Goal: Browse casually

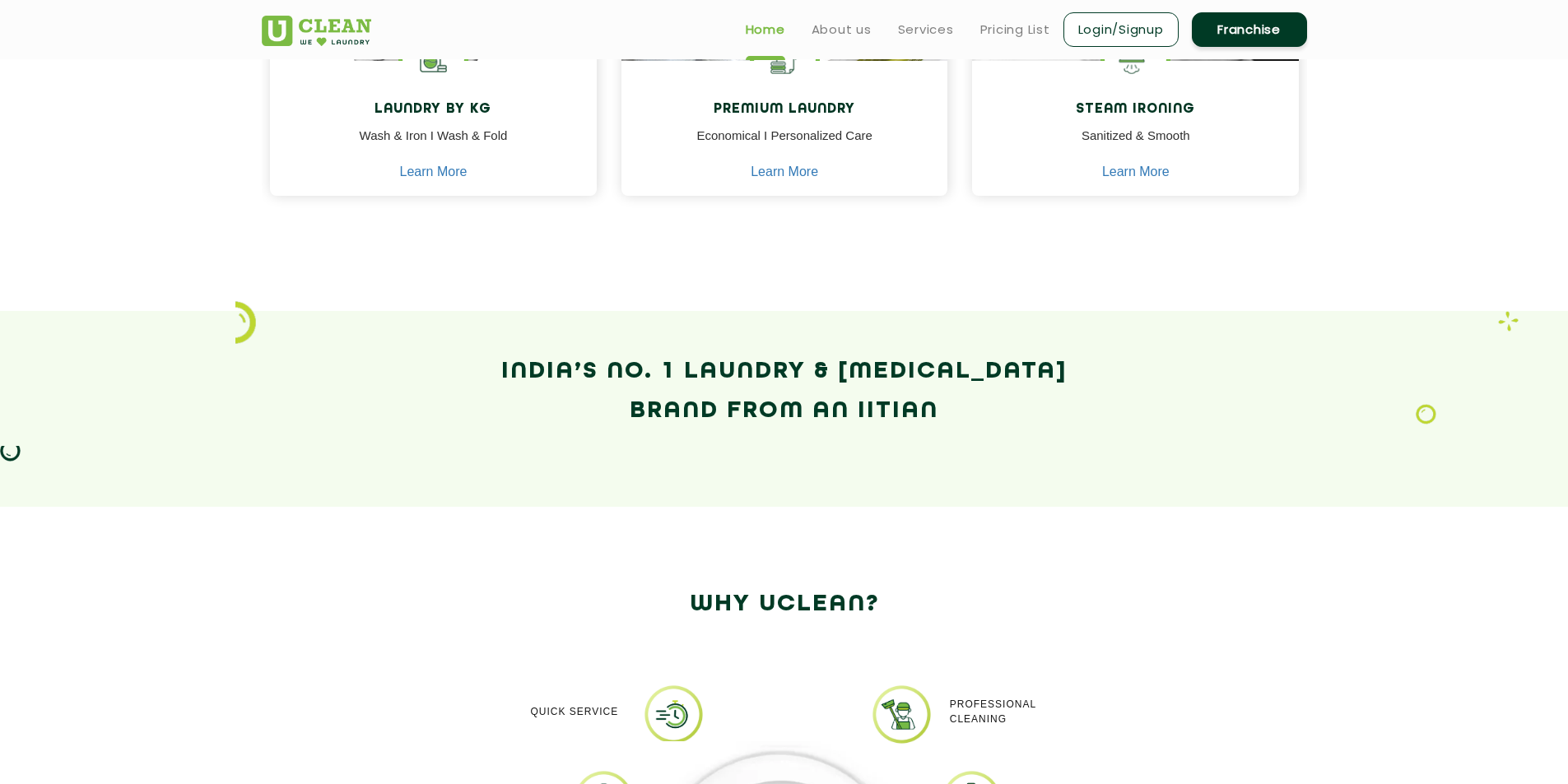
scroll to position [494, 0]
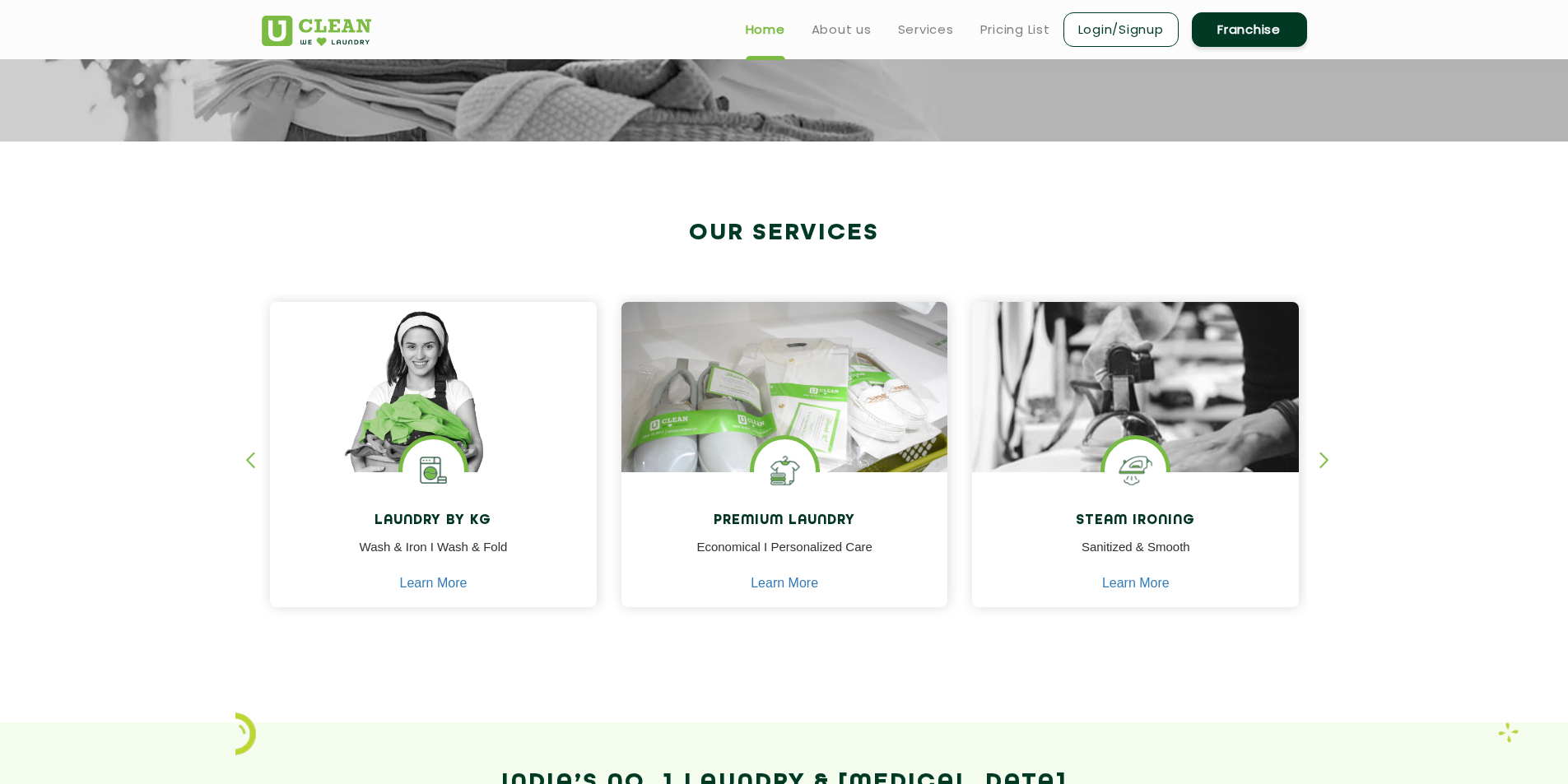
click at [246, 459] on div "button" at bounding box center [257, 474] width 24 height 45
click at [252, 464] on div "button" at bounding box center [257, 474] width 24 height 45
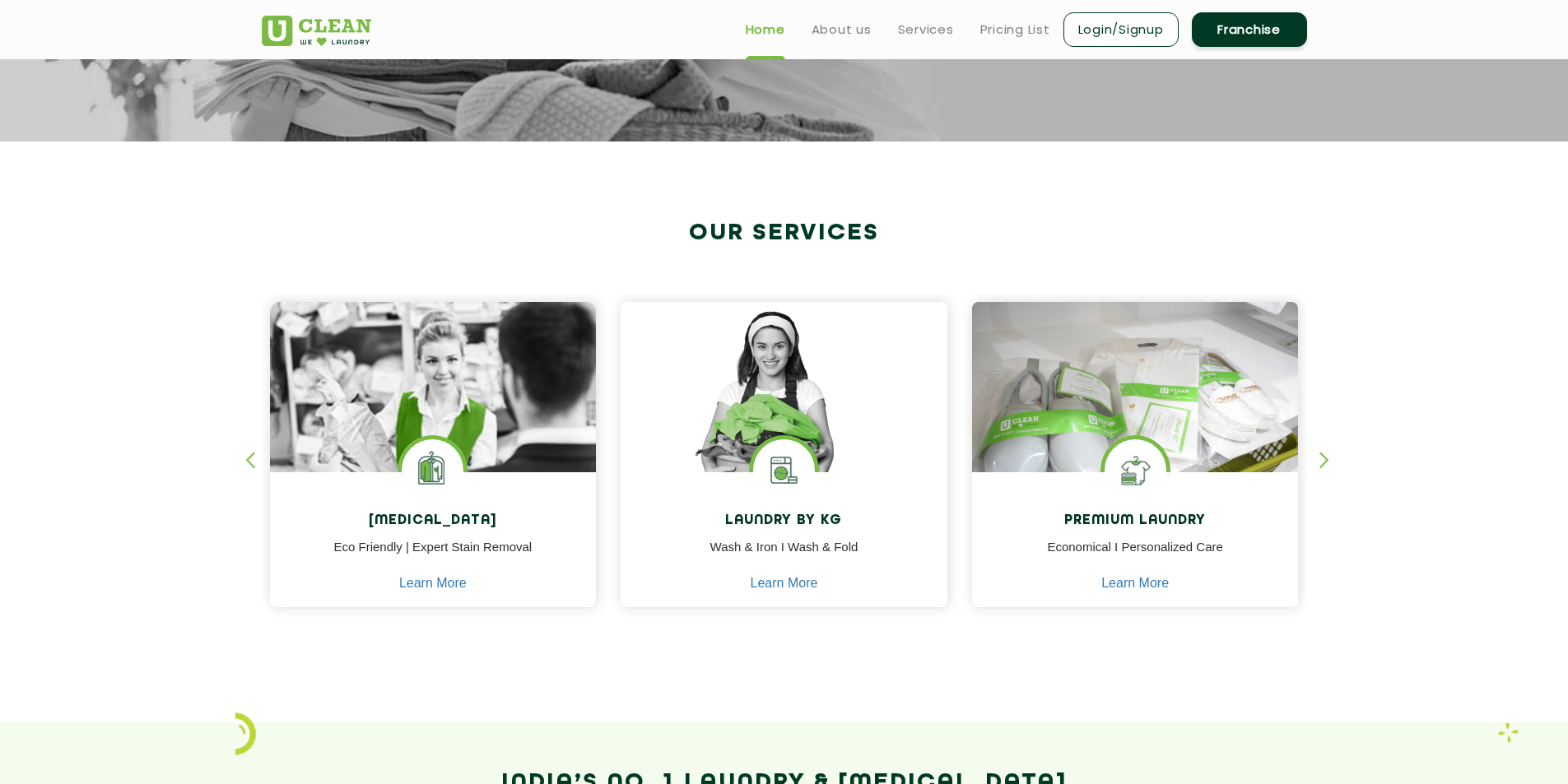
click at [1316, 459] on div "[MEDICAL_DATA] Eco Friendly | Expert Stain Removal Learn More [MEDICAL_DATA] Ec…" at bounding box center [784, 439] width 1070 height 407
click at [1327, 459] on div "button" at bounding box center [1331, 474] width 24 height 45
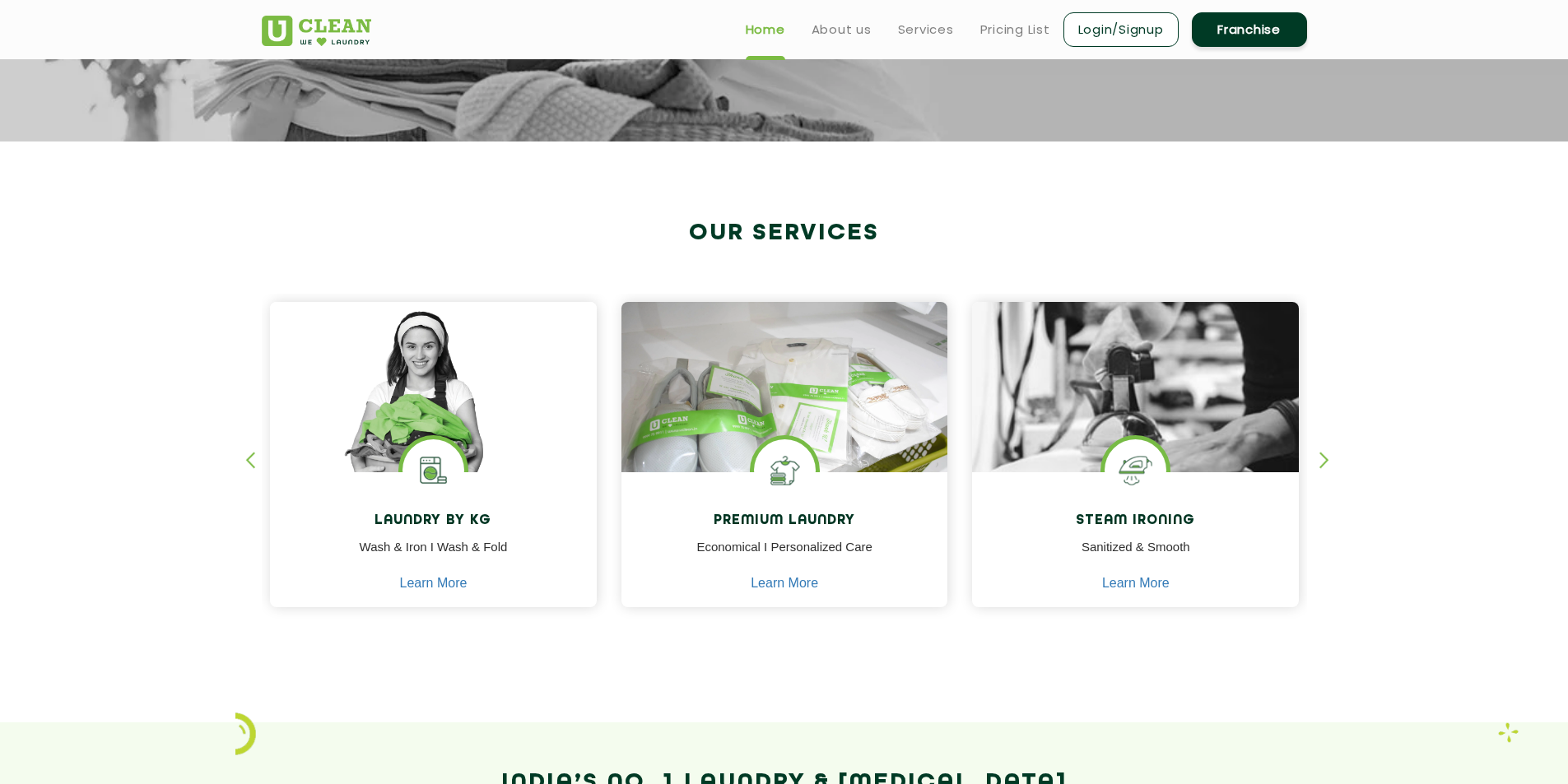
click at [1327, 459] on div "button" at bounding box center [1331, 474] width 24 height 45
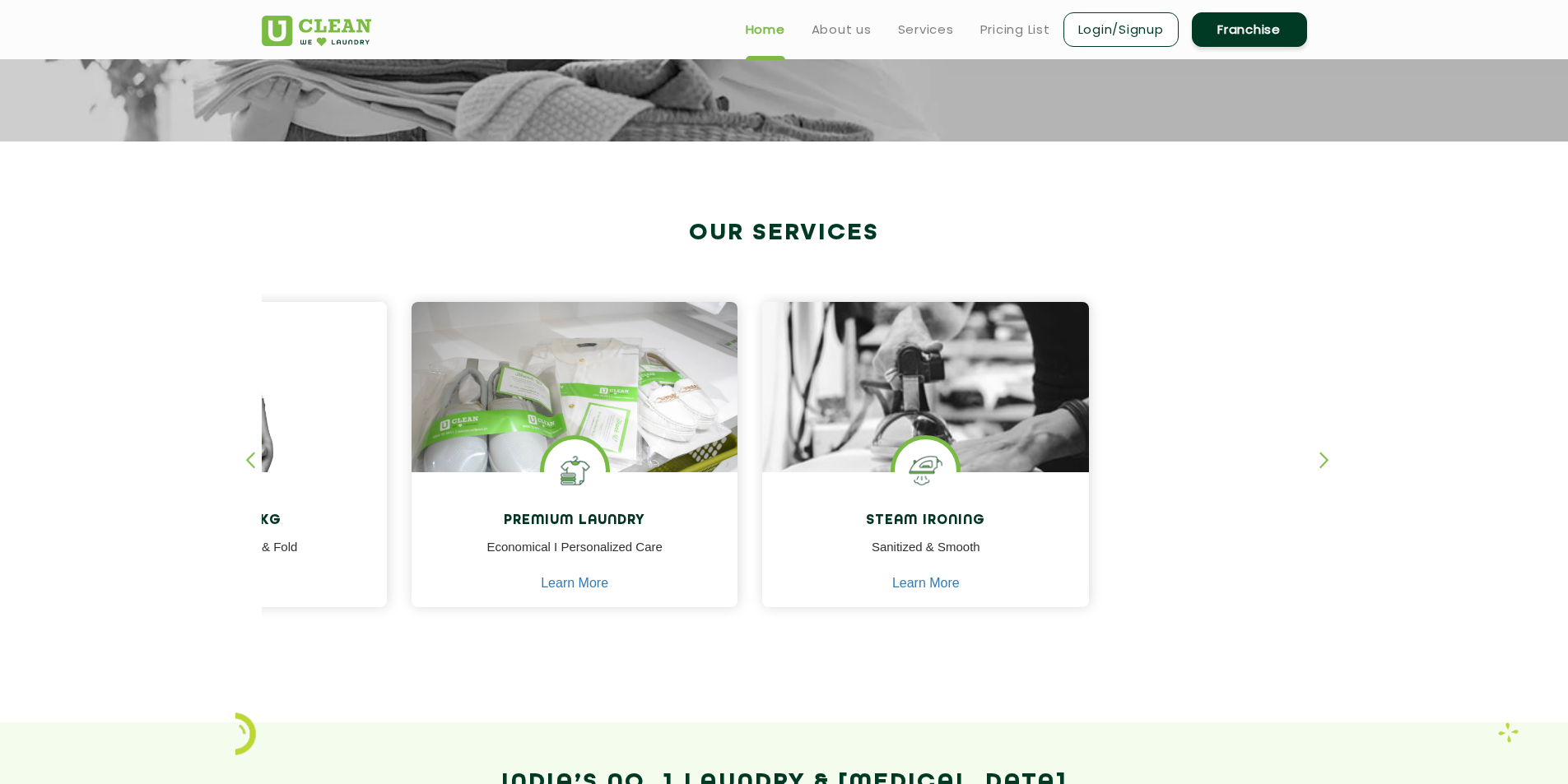
drag, startPoint x: 1210, startPoint y: 499, endPoint x: 136, endPoint y: 504, distance: 1074.0
click at [137, 500] on section "Our Services [MEDICAL_DATA] Eco Friendly | Expert Stain Removal Learn More [MED…" at bounding box center [784, 432] width 1568 height 580
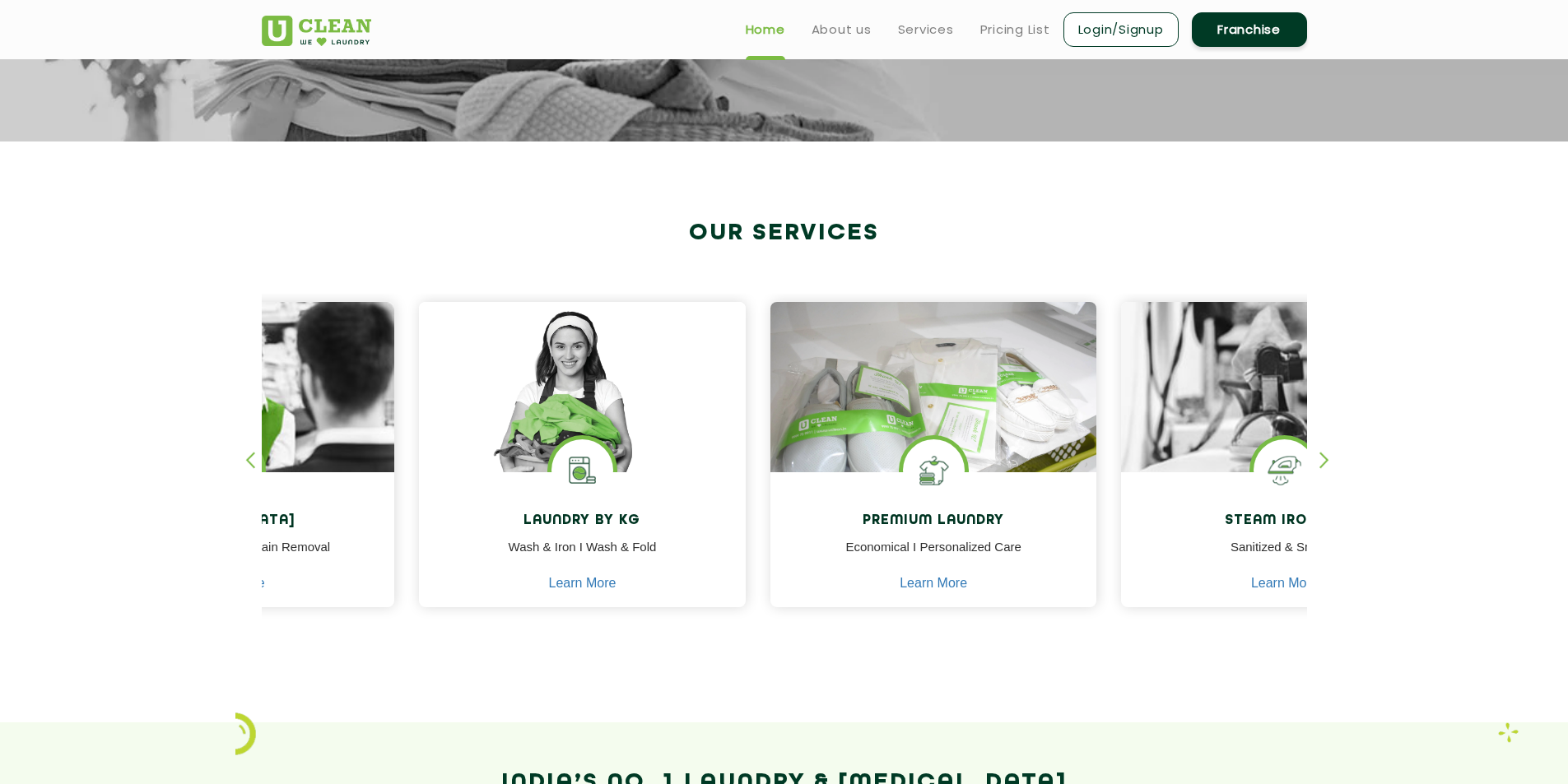
drag, startPoint x: 550, startPoint y: 515, endPoint x: 1579, endPoint y: 476, distance: 1029.7
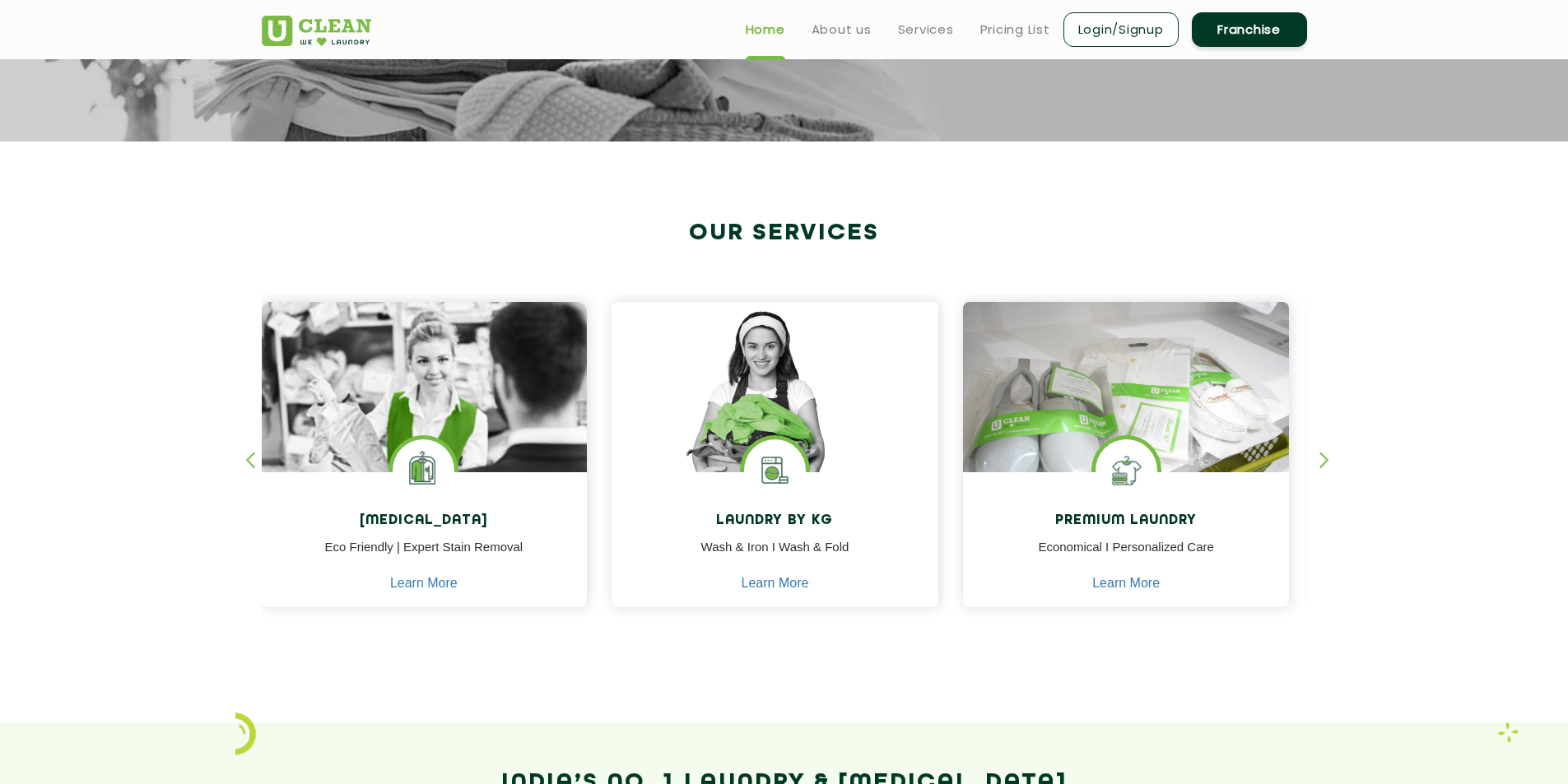
drag, startPoint x: 521, startPoint y: 517, endPoint x: 2, endPoint y: 542, distance: 519.6
click at [17, 538] on section "Our Services [MEDICAL_DATA] Eco Friendly | Expert Stain Removal Learn More [MED…" at bounding box center [784, 432] width 1568 height 580
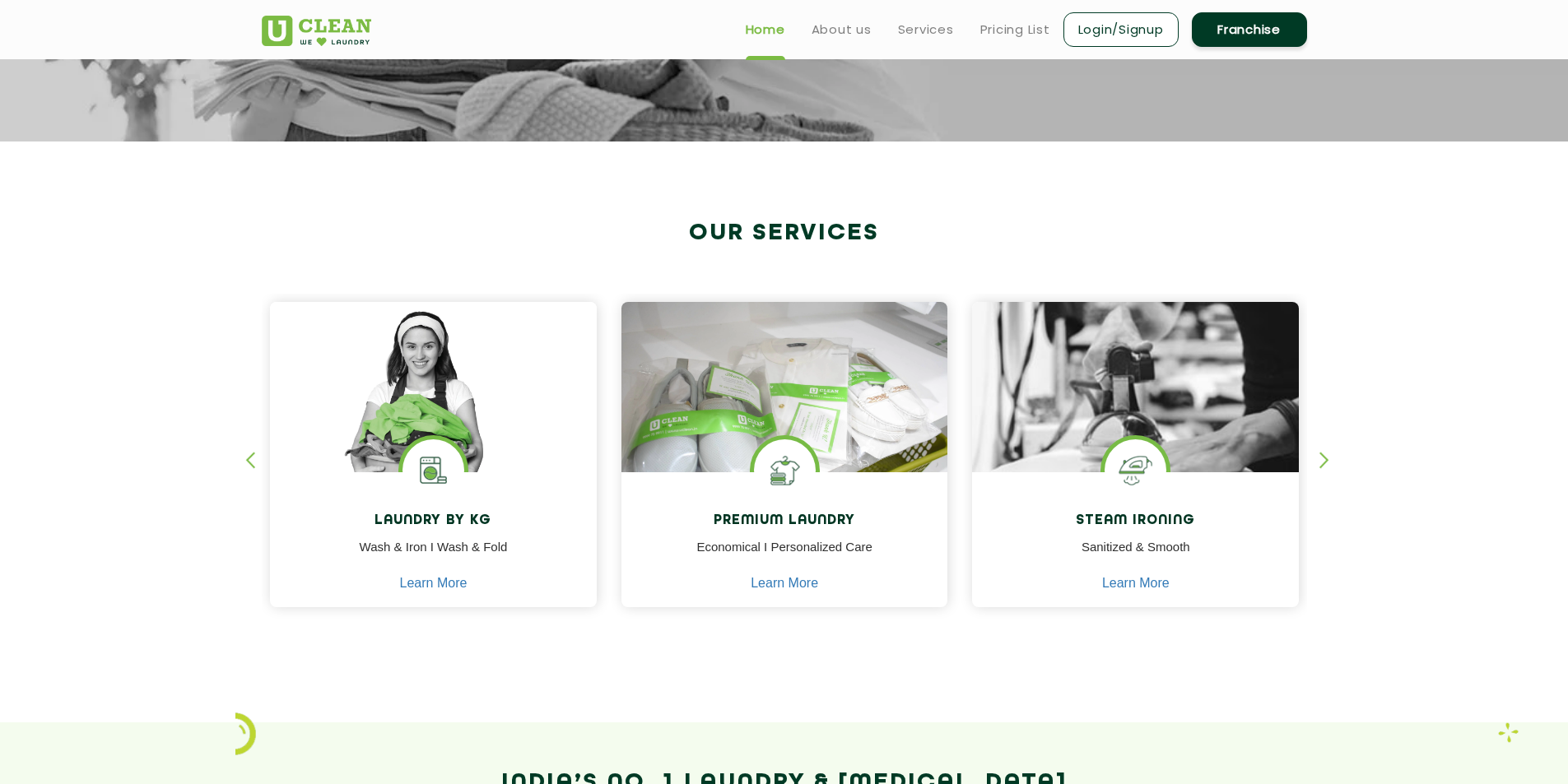
drag, startPoint x: 823, startPoint y: 531, endPoint x: 1325, endPoint y: 477, distance: 504.9
click at [1290, 483] on div "[MEDICAL_DATA] Eco Friendly | Expert Stain Removal Learn More [MEDICAL_DATA] Ec…" at bounding box center [613, 461] width 1405 height 334
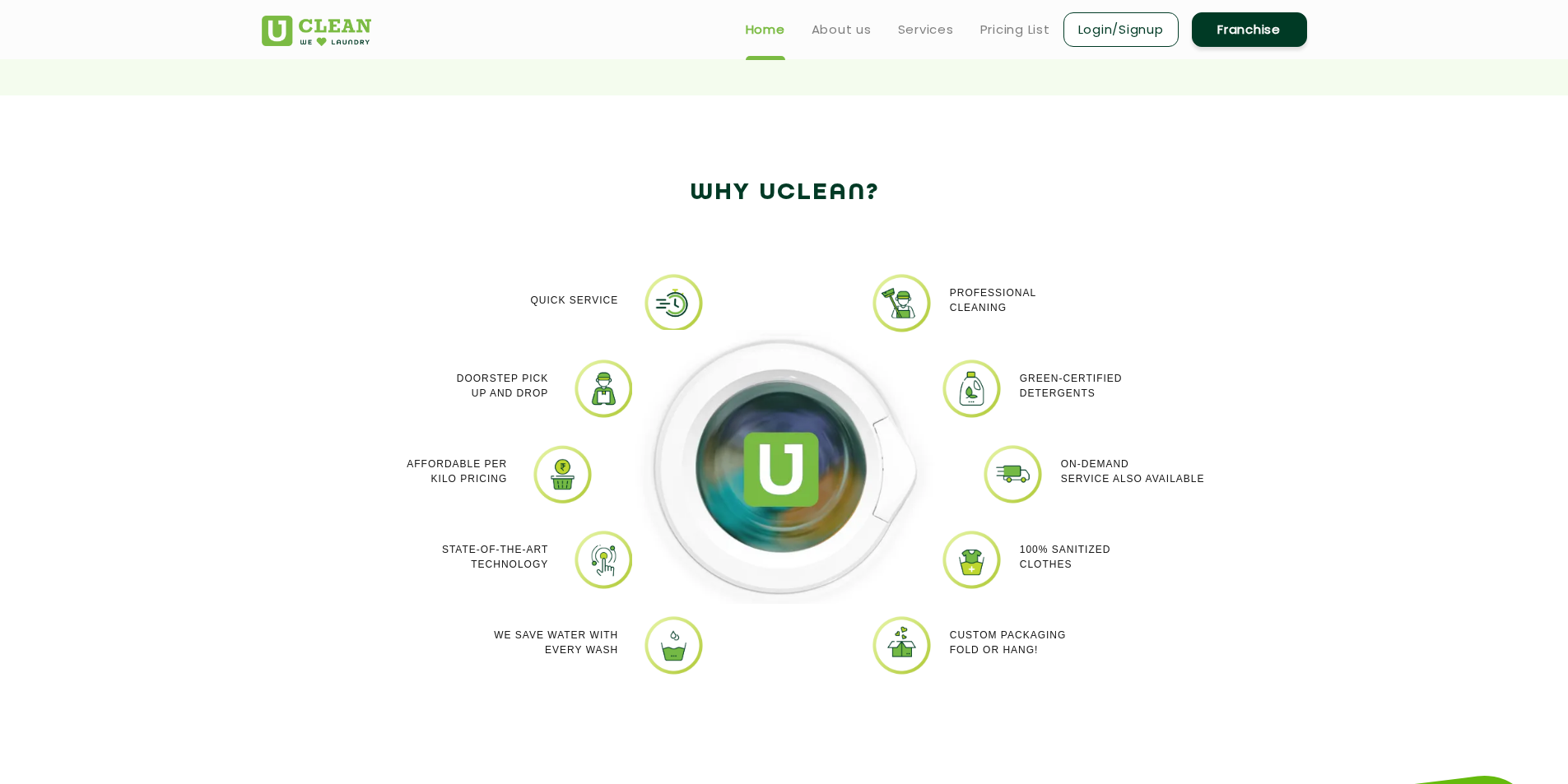
scroll to position [905, 0]
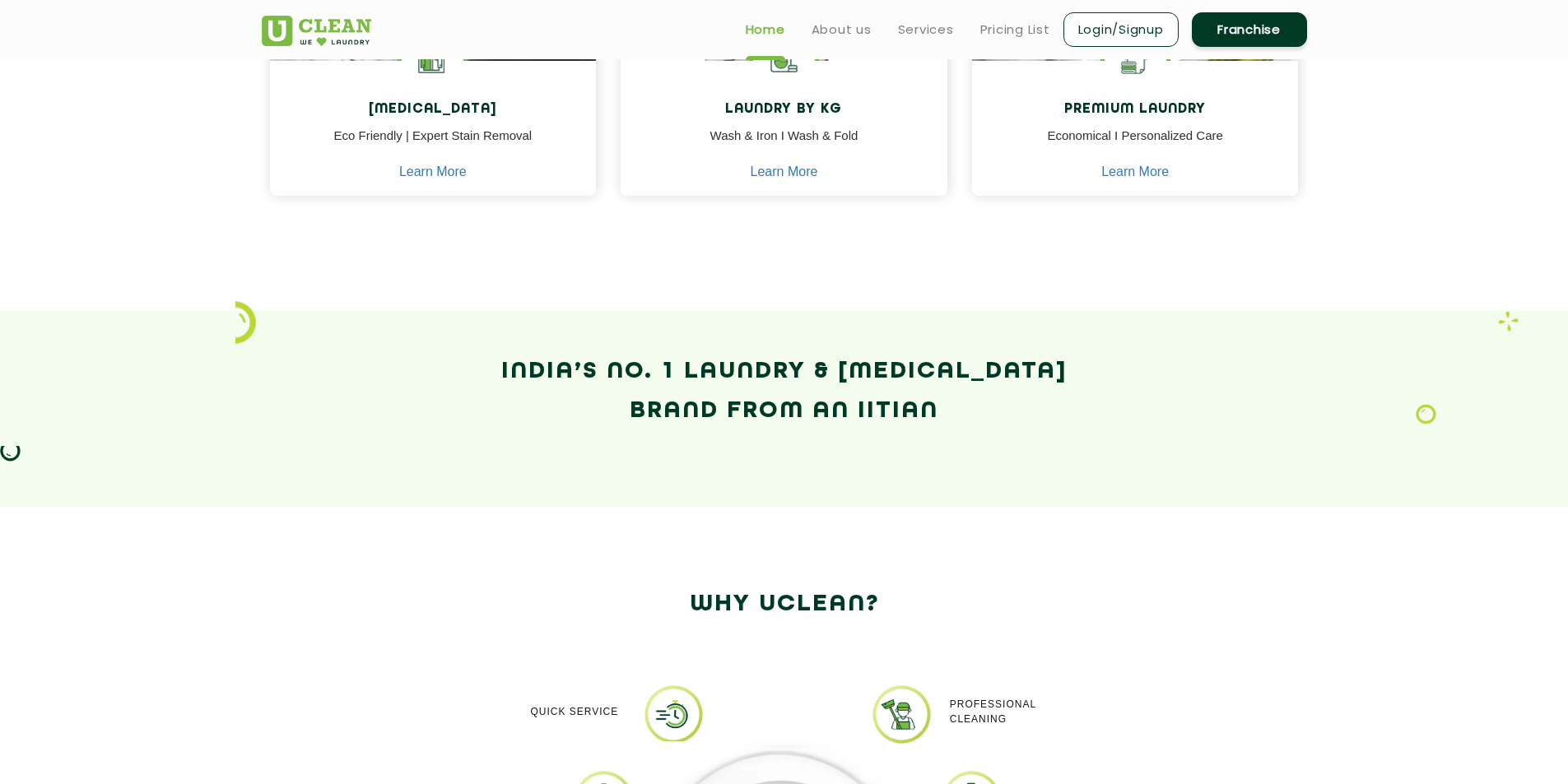
drag, startPoint x: 508, startPoint y: 368, endPoint x: 1323, endPoint y: 469, distance: 821.2
click at [1320, 469] on section "India’s No. 1 Laundry & [MEDICAL_DATA] Brand from an IITian" at bounding box center [784, 408] width 1568 height 195
click at [1323, 469] on section "India’s No. 1 Laundry & [MEDICAL_DATA] Brand from an IITian" at bounding box center [784, 408] width 1568 height 195
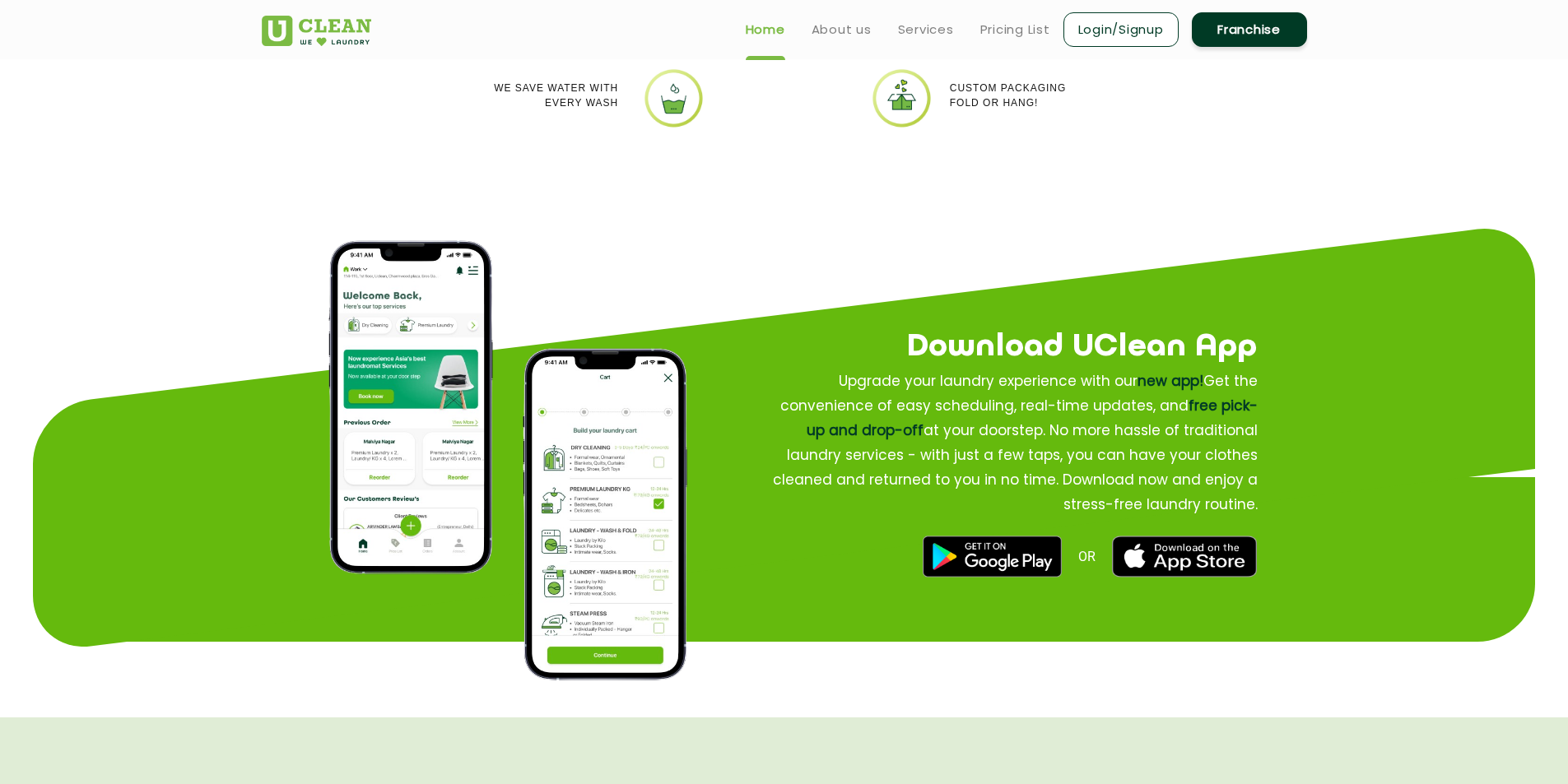
scroll to position [1792, 0]
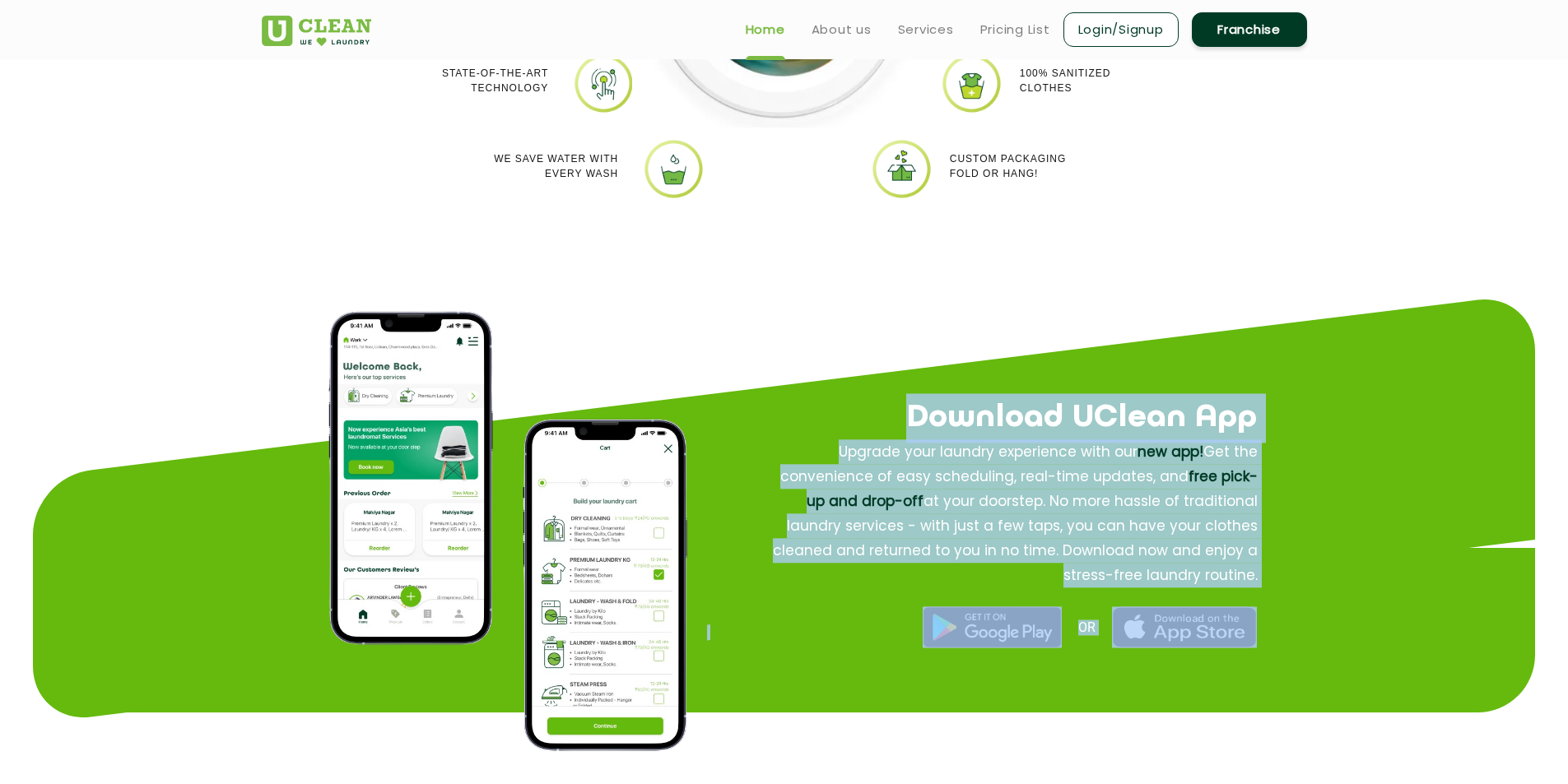
drag, startPoint x: 928, startPoint y: 386, endPoint x: 1345, endPoint y: 636, distance: 486.2
click at [1350, 647] on section "Download UClean App Download UClean App Upgrade your laundry experience with ou…" at bounding box center [784, 586] width 1502 height 403
click at [1342, 626] on section "Download UClean App Download UClean App Upgrade your laundry experience with ou…" at bounding box center [784, 586] width 1502 height 403
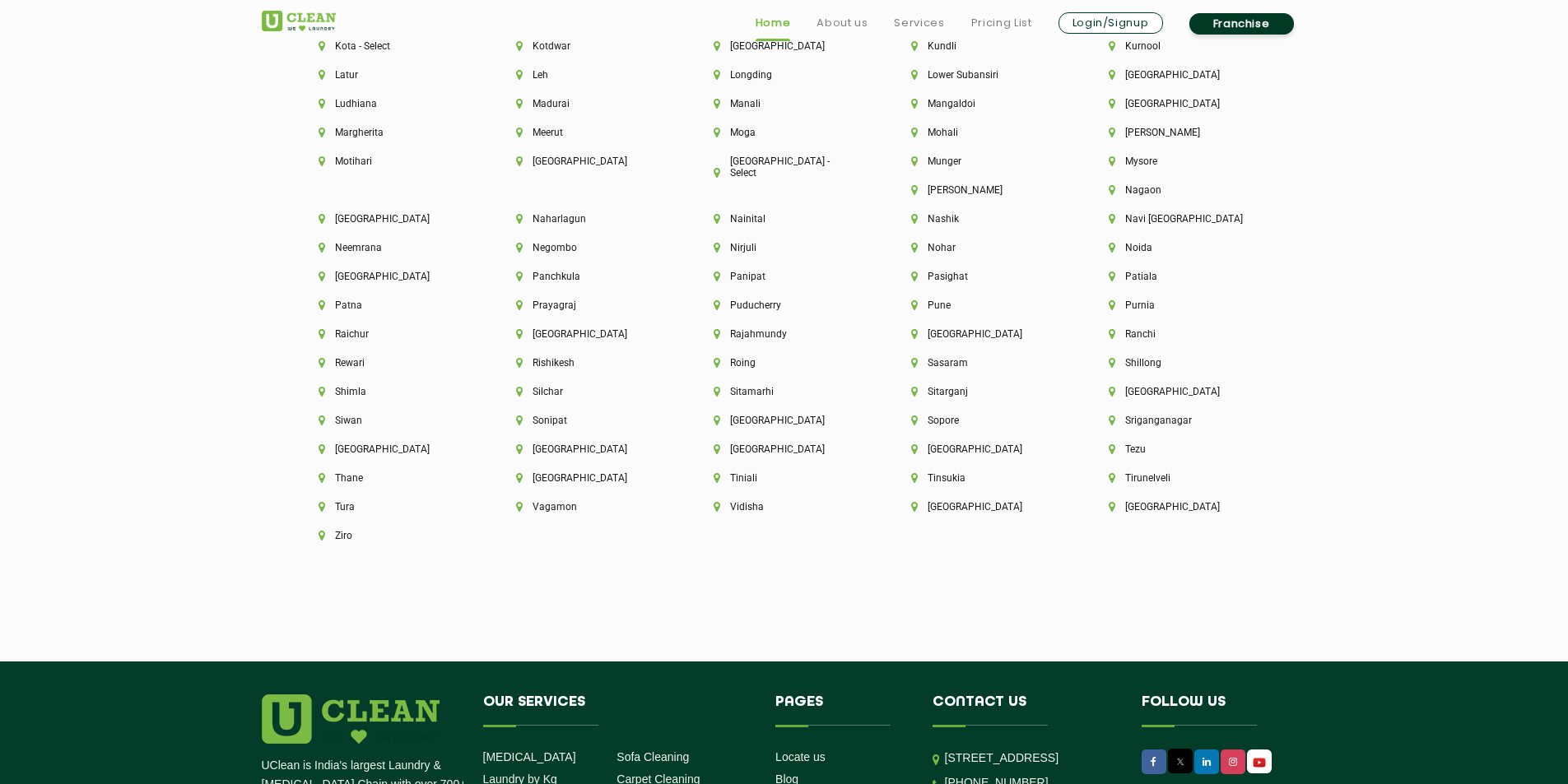
scroll to position [4643, 0]
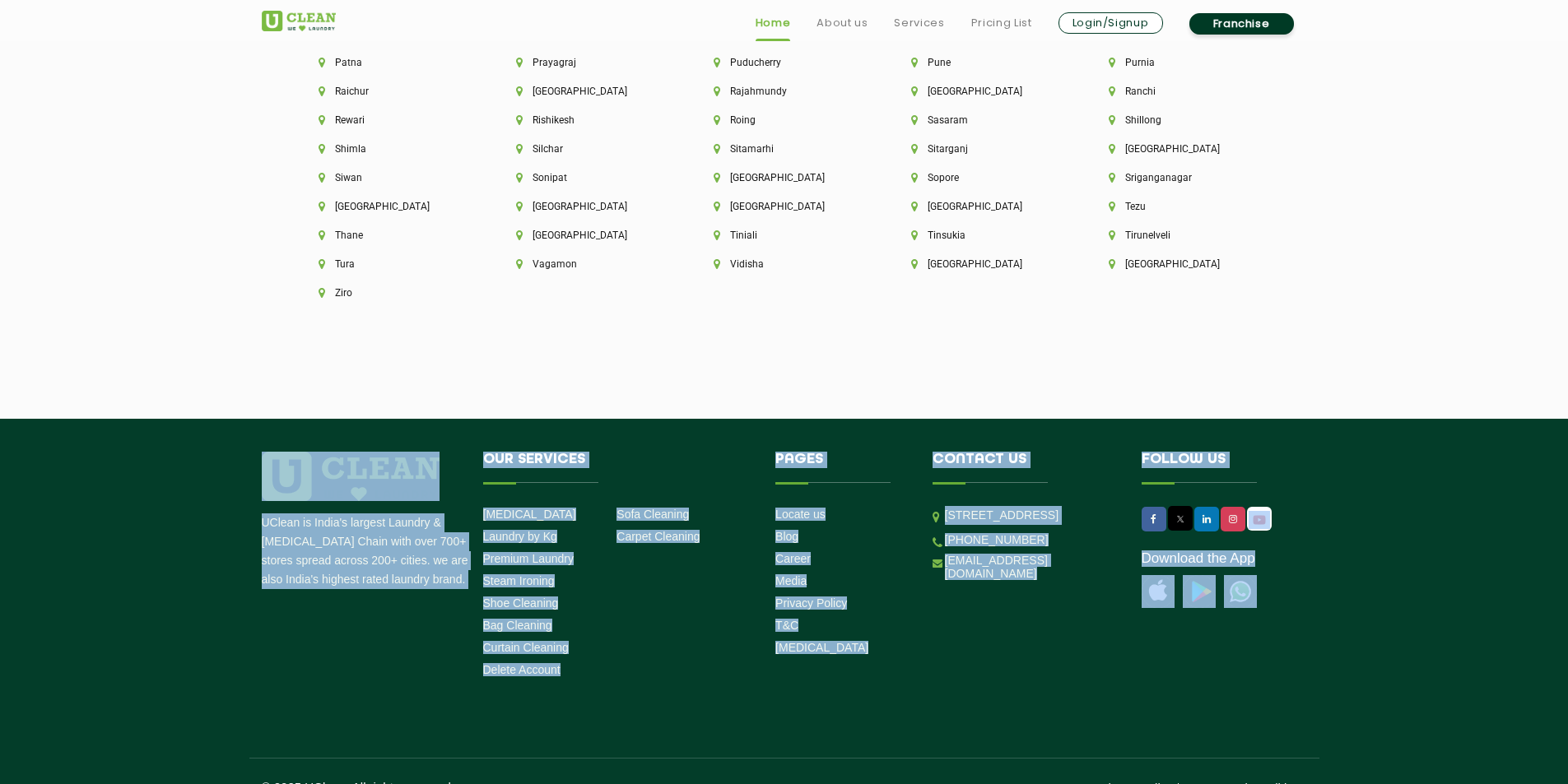
drag, startPoint x: 180, startPoint y: 408, endPoint x: 1343, endPoint y: 656, distance: 1189.1
click at [1345, 693] on footer "UClean is India's largest Laundry & [MEDICAL_DATA] Chain with over 700+ stores …" at bounding box center [784, 616] width 1568 height 394
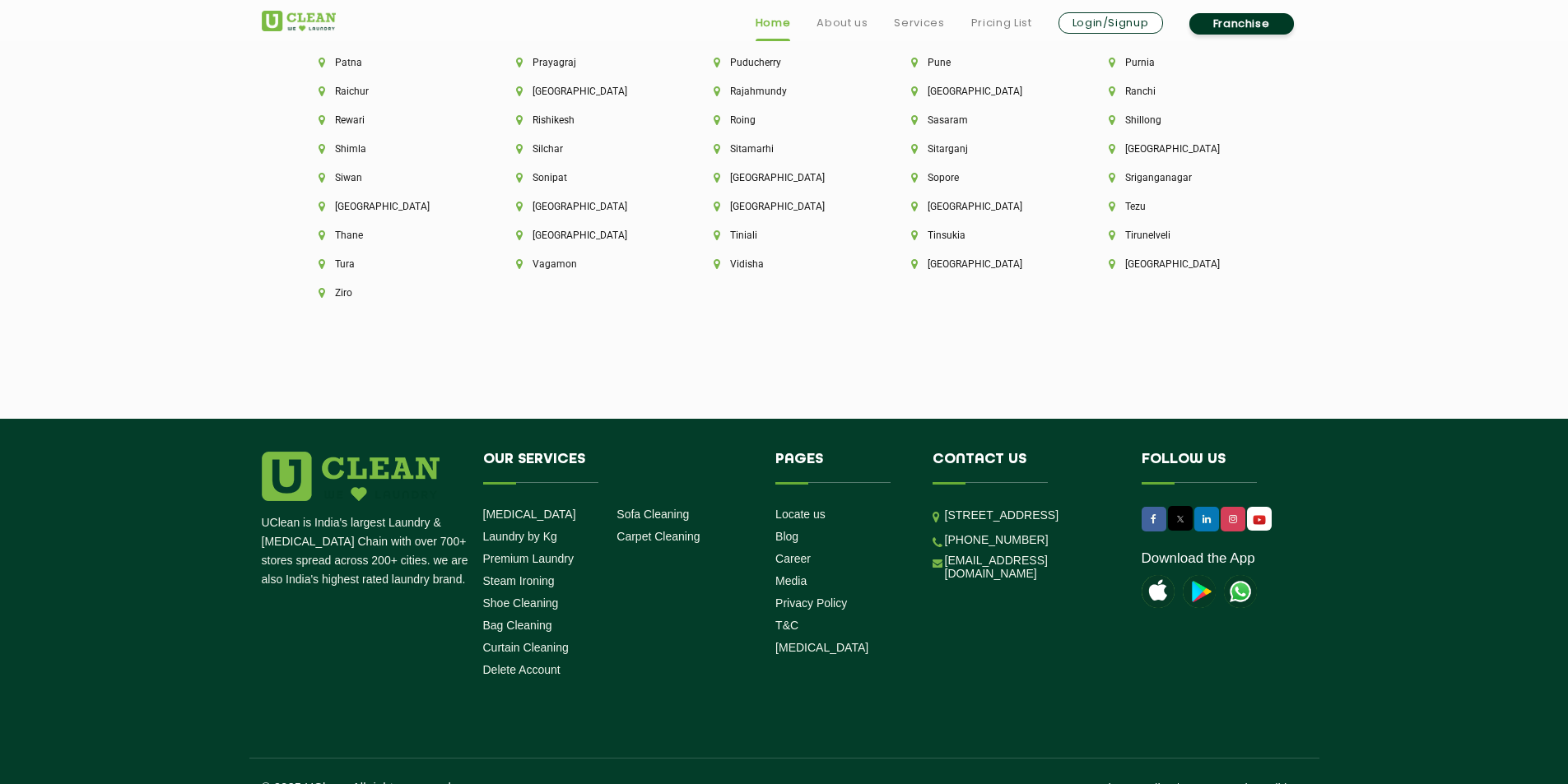
click at [1334, 642] on footer "UClean is India's largest Laundry & [MEDICAL_DATA] Chain with over 700+ stores …" at bounding box center [784, 616] width 1568 height 394
drag, startPoint x: 1038, startPoint y: 751, endPoint x: 1344, endPoint y: 752, distance: 306.0
click at [1344, 752] on footer "UClean is India's largest Laundry & [MEDICAL_DATA] Chain with over 700+ stores …" at bounding box center [784, 616] width 1568 height 394
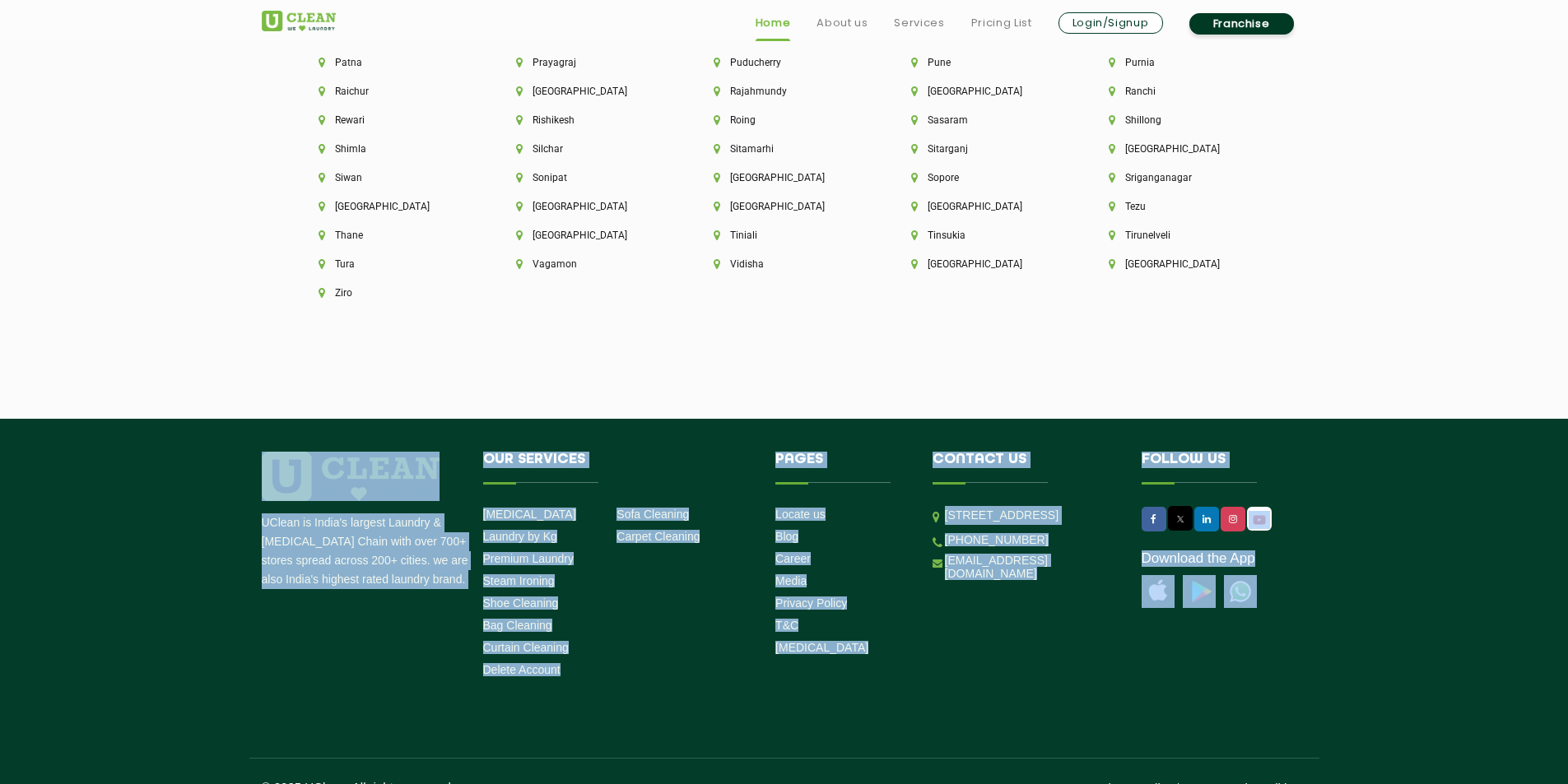
drag, startPoint x: 1333, startPoint y: 761, endPoint x: 142, endPoint y: 412, distance: 1241.1
click at [142, 419] on footer "UClean is India's largest Laundry & [MEDICAL_DATA] Chain with over 700+ stores …" at bounding box center [784, 616] width 1568 height 394
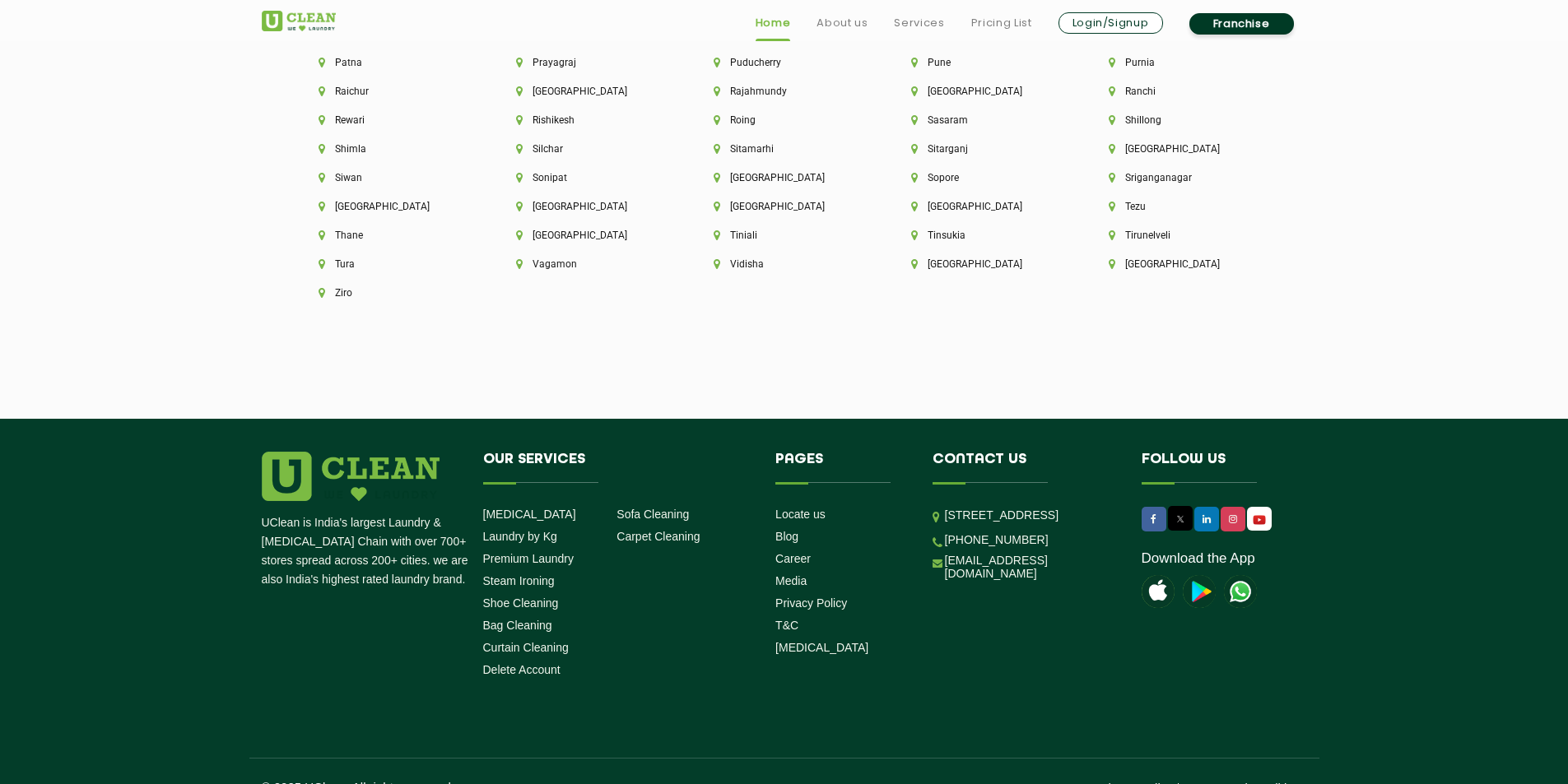
click at [142, 419] on footer "UClean is India's largest Laundry & [MEDICAL_DATA] Chain with over 700+ stores …" at bounding box center [784, 616] width 1568 height 394
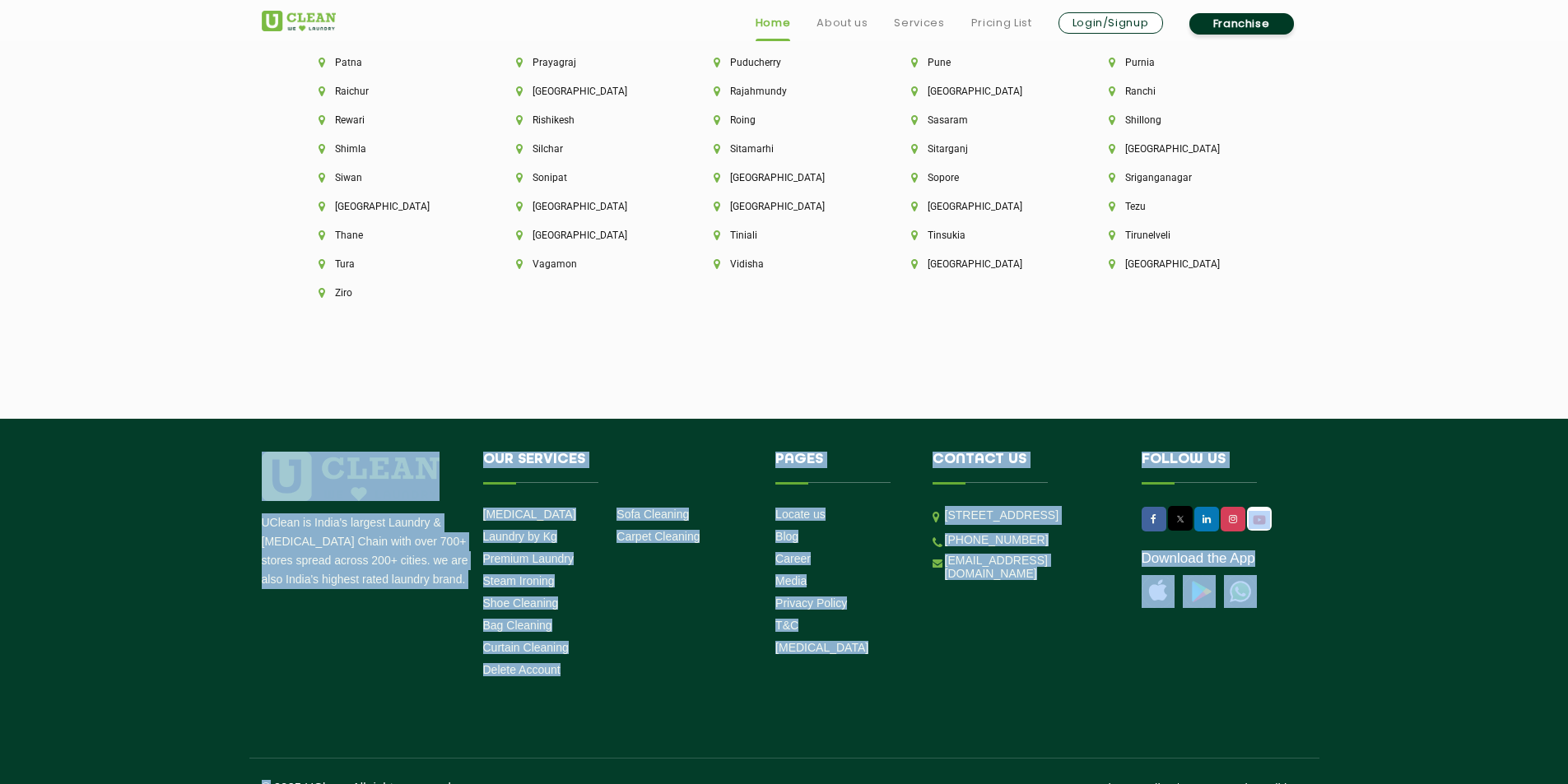
drag, startPoint x: 142, startPoint y: 412, endPoint x: 1383, endPoint y: 734, distance: 1282.1
click at [1389, 751] on footer "UClean is India's largest Laundry & [MEDICAL_DATA] Chain with over 700+ stores …" at bounding box center [784, 616] width 1568 height 394
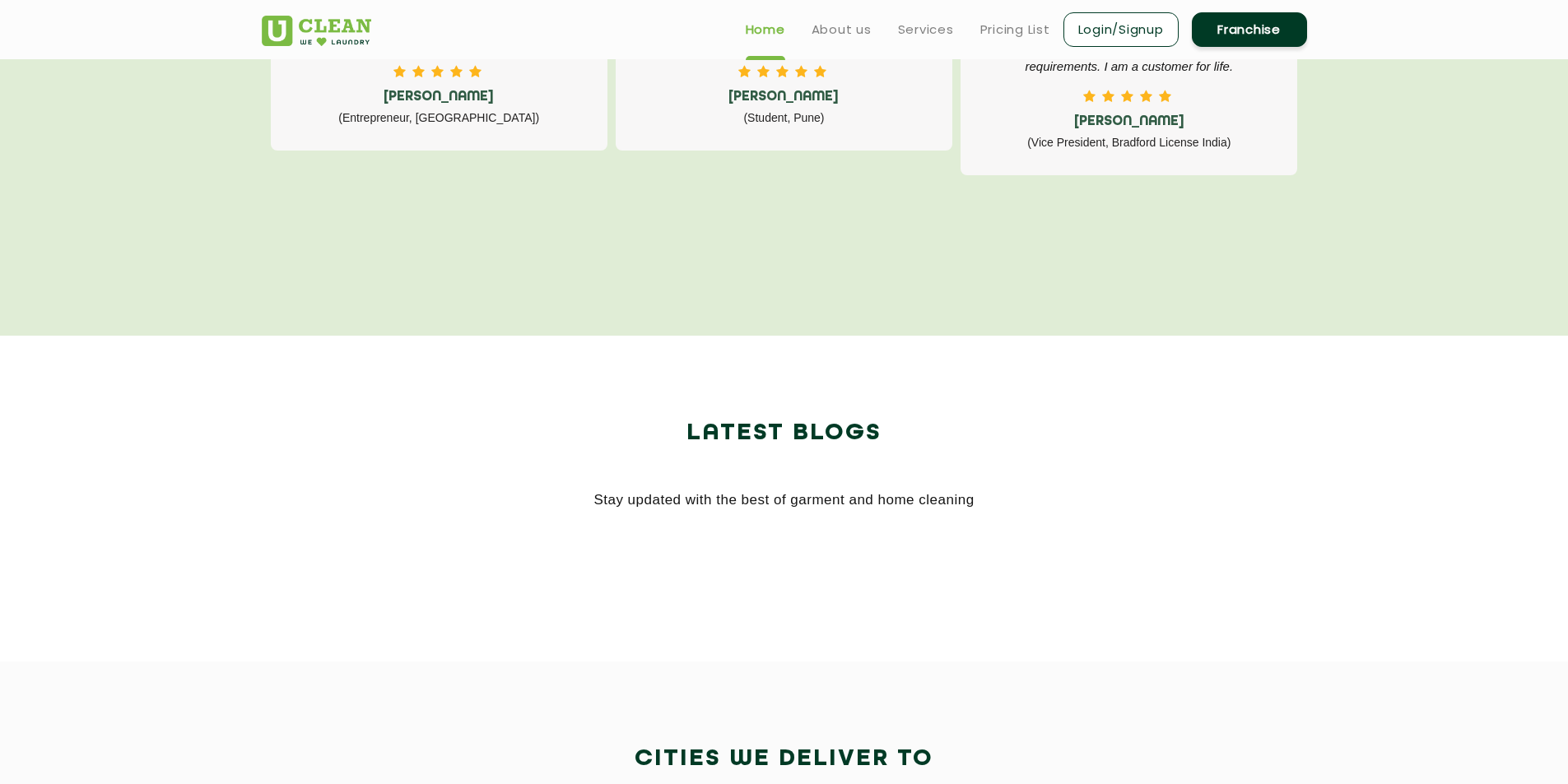
scroll to position [2588, 0]
